Goal: Check status

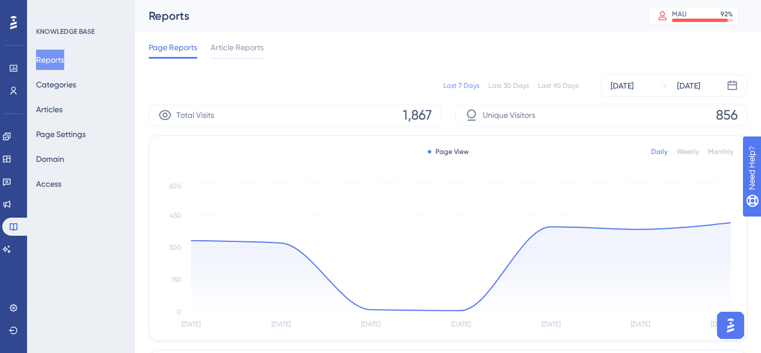
click at [699, 152] on div "Weekly" at bounding box center [688, 151] width 23 height 9
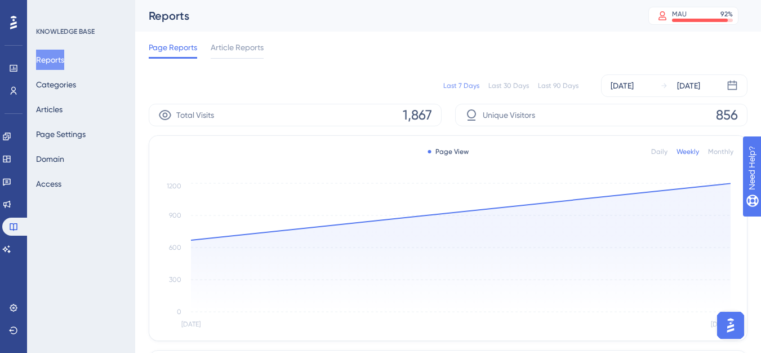
click at [711, 155] on div "Monthly" at bounding box center [720, 151] width 25 height 9
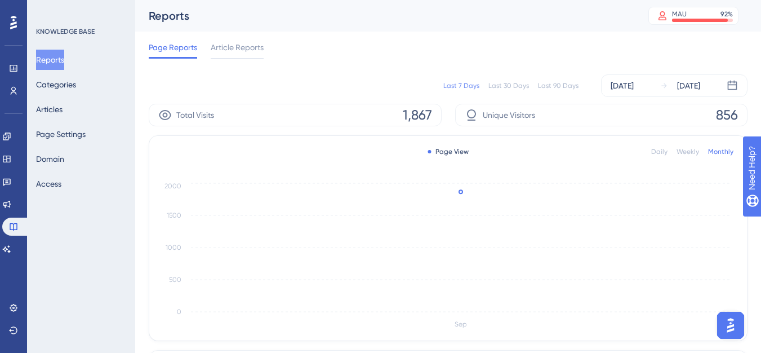
click at [507, 88] on div "Last 30 Days" at bounding box center [509, 85] width 41 height 9
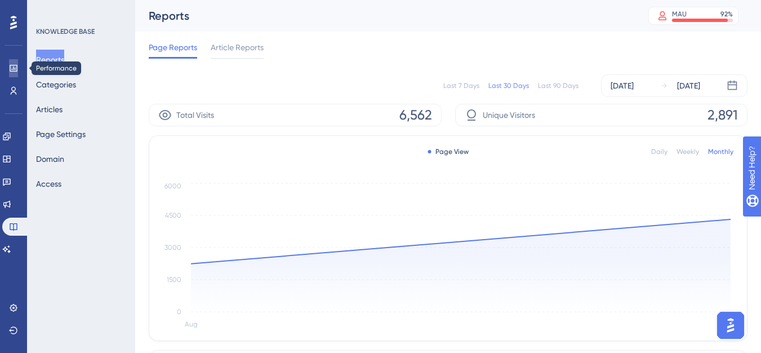
click at [15, 70] on icon at bounding box center [13, 68] width 9 height 9
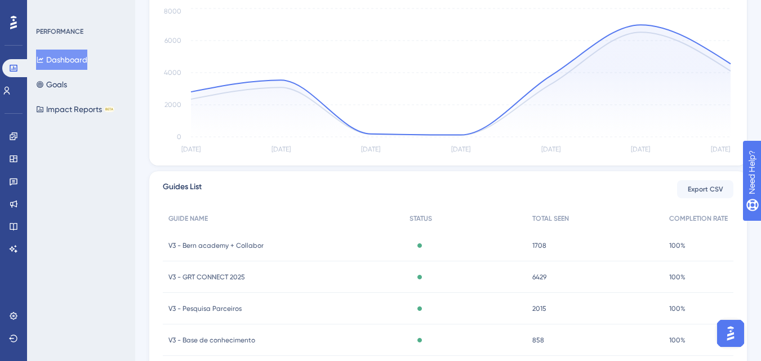
scroll to position [282, 0]
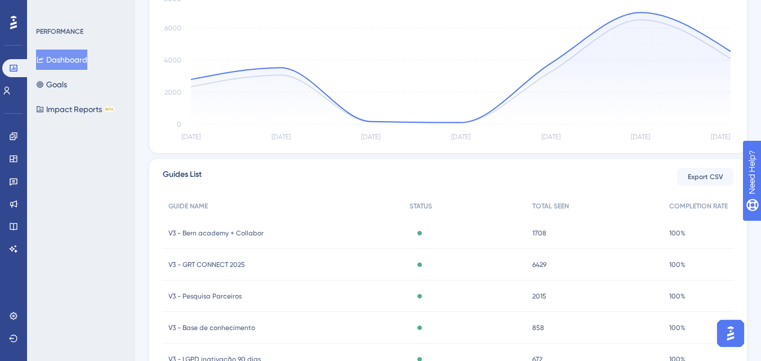
click at [268, 236] on div "V3 - [GEOGRAPHIC_DATA] + Collabor V3 - [GEOGRAPHIC_DATA] + Collabor" at bounding box center [283, 233] width 241 height 32
